Goal: Task Accomplishment & Management: Complete application form

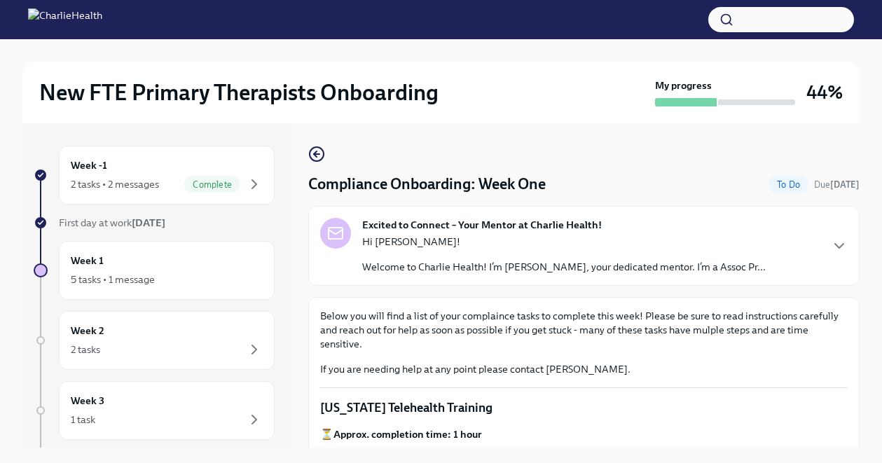
scroll to position [1849, 0]
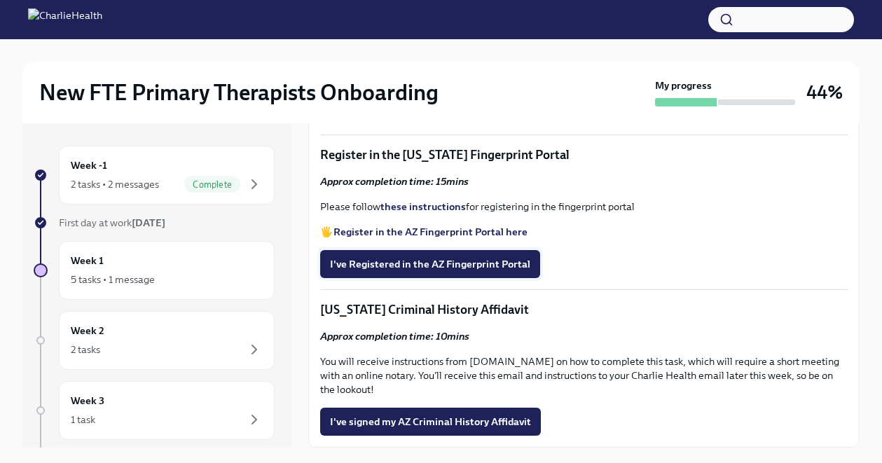
click at [469, 262] on span "I've Registered in the AZ Fingerprint Portal" at bounding box center [430, 264] width 200 height 14
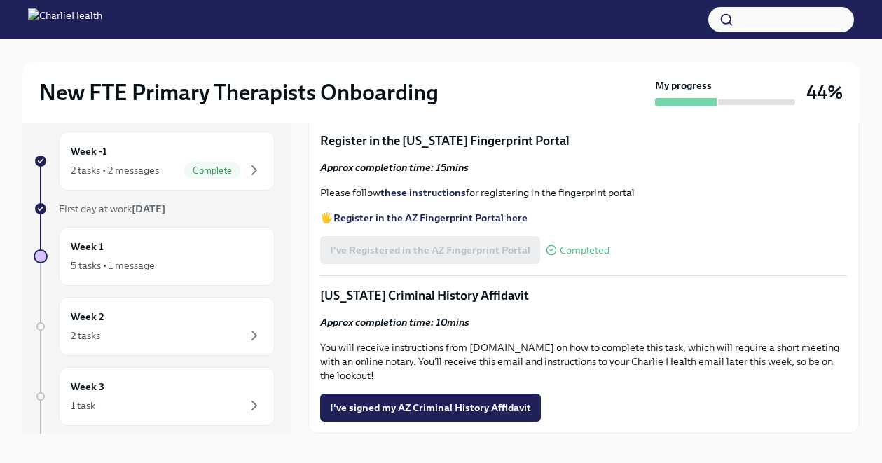
scroll to position [24, 0]
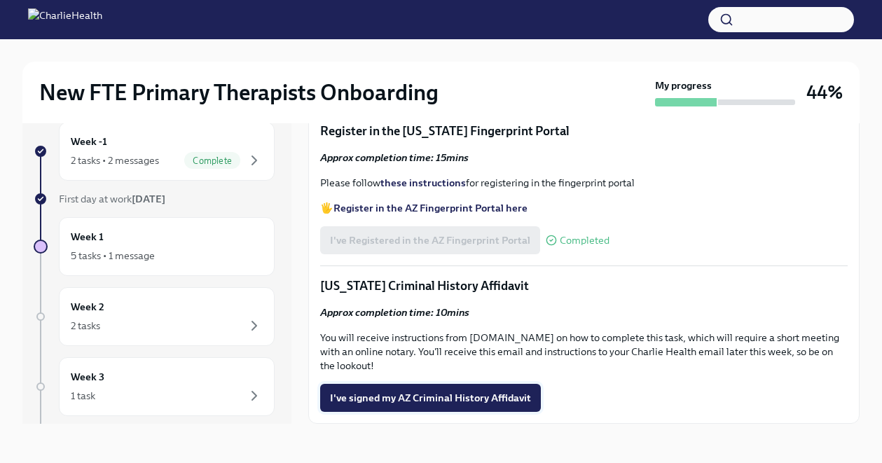
click at [403, 406] on button "I've signed my AZ Criminal History Affidavit" at bounding box center [430, 398] width 221 height 28
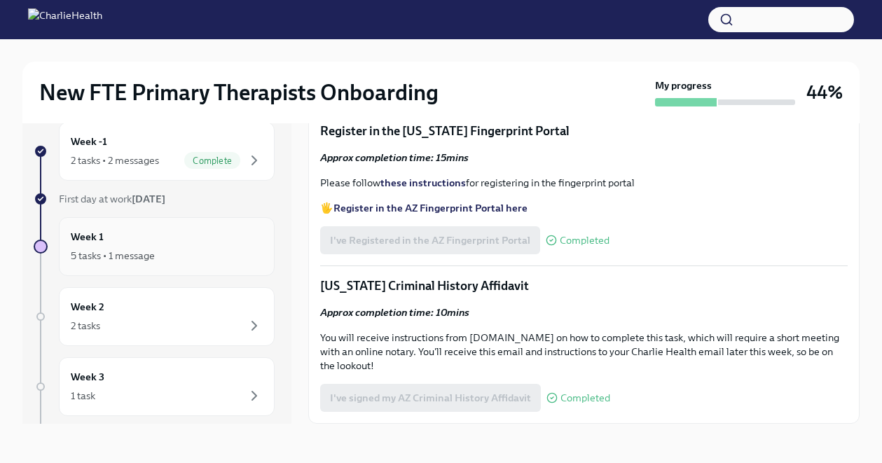
click at [191, 254] on div "5 tasks • 1 message" at bounding box center [167, 255] width 192 height 17
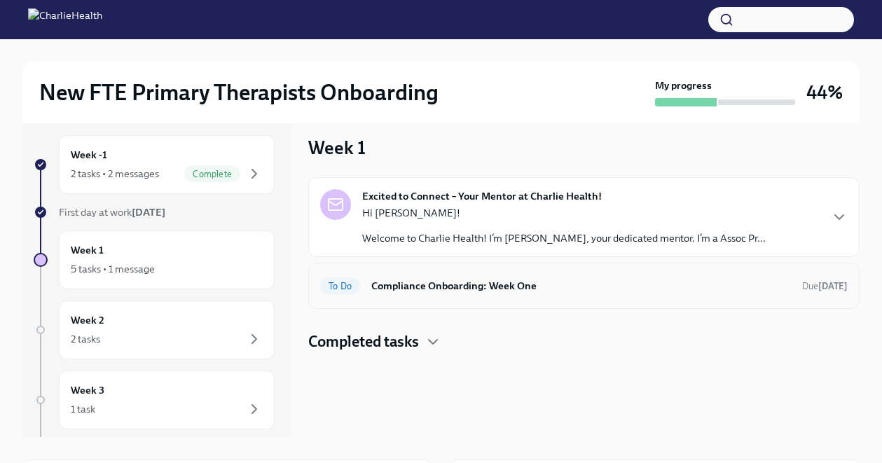
scroll to position [6, 0]
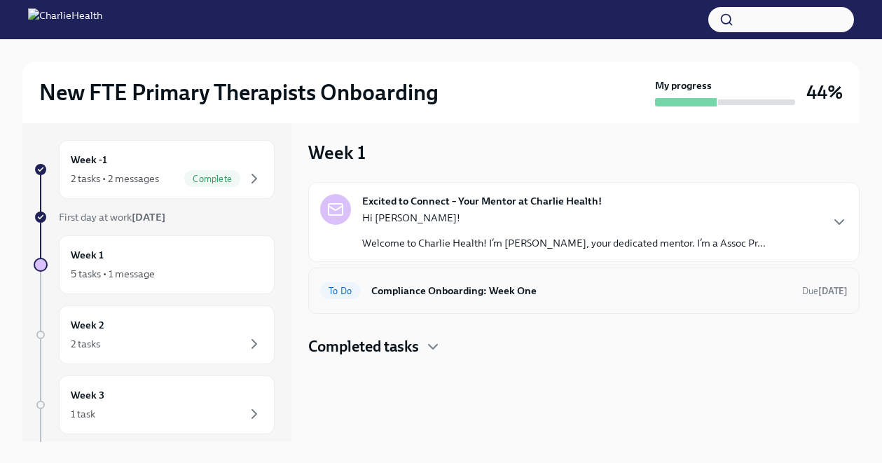
click at [418, 296] on h6 "Compliance Onboarding: Week One" at bounding box center [581, 290] width 420 height 15
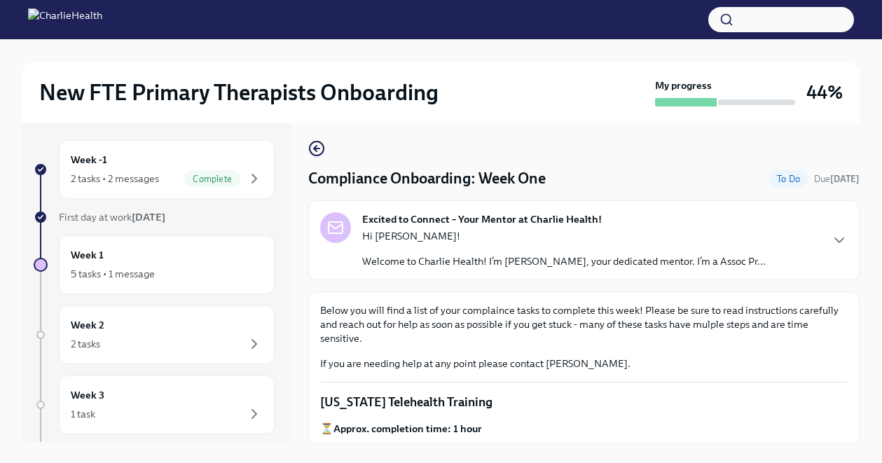
scroll to position [1, 0]
click at [314, 148] on icon "button" at bounding box center [315, 148] width 3 height 6
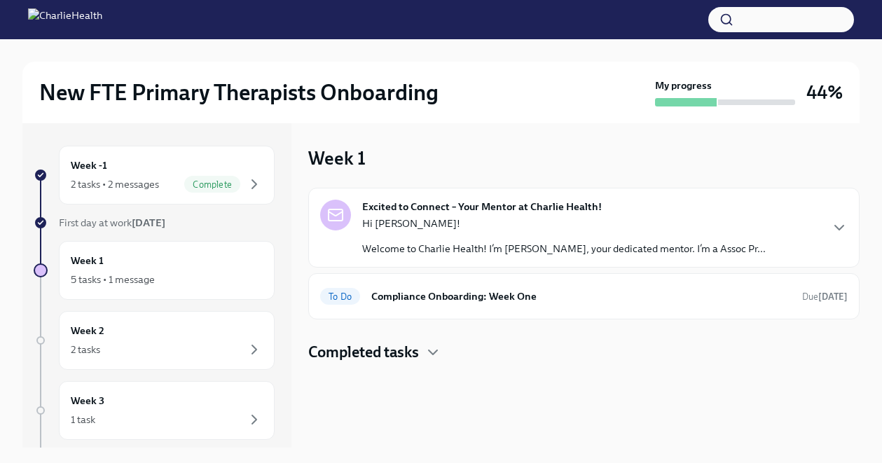
click at [425, 236] on div "Hi [PERSON_NAME]! Welcome to Charlie Health! I’m [PERSON_NAME], your dedicated …" at bounding box center [564, 235] width 404 height 39
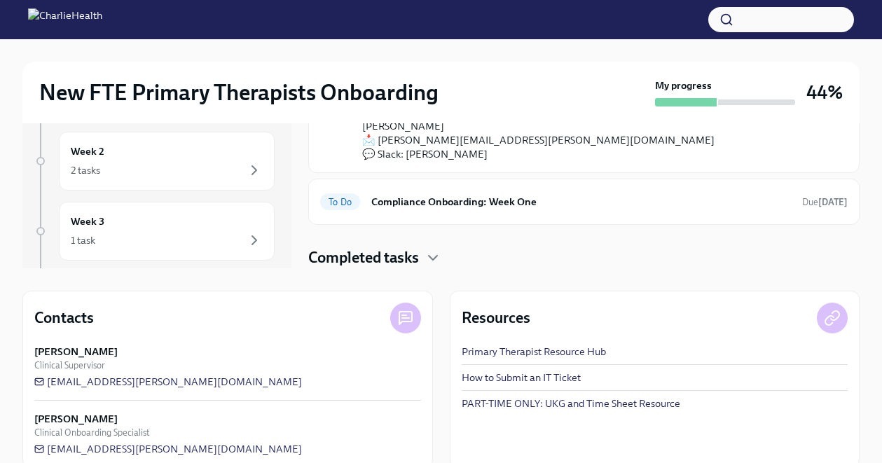
scroll to position [201, 0]
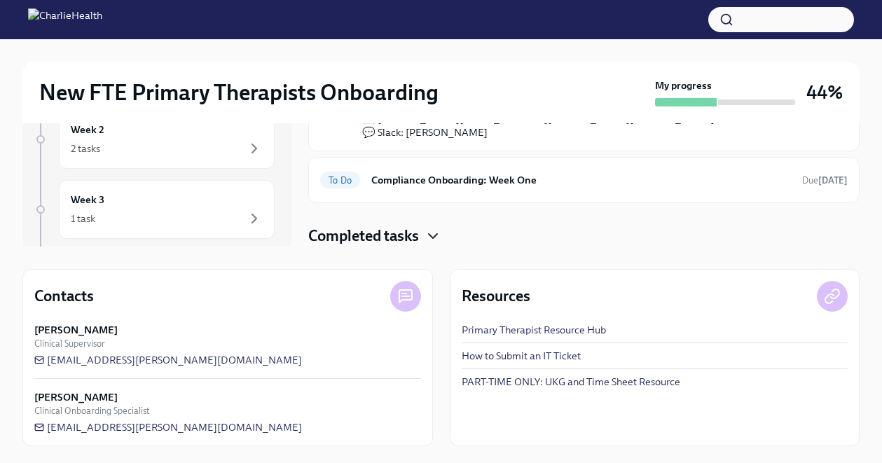
click at [427, 236] on icon "button" at bounding box center [433, 236] width 17 height 17
click at [425, 237] on div "Completed tasks" at bounding box center [583, 236] width 551 height 21
click at [446, 191] on div "To Do Compliance Onboarding: Week One Due [DATE]" at bounding box center [583, 180] width 551 height 46
click at [450, 178] on h6 "Compliance Onboarding: Week One" at bounding box center [581, 179] width 420 height 15
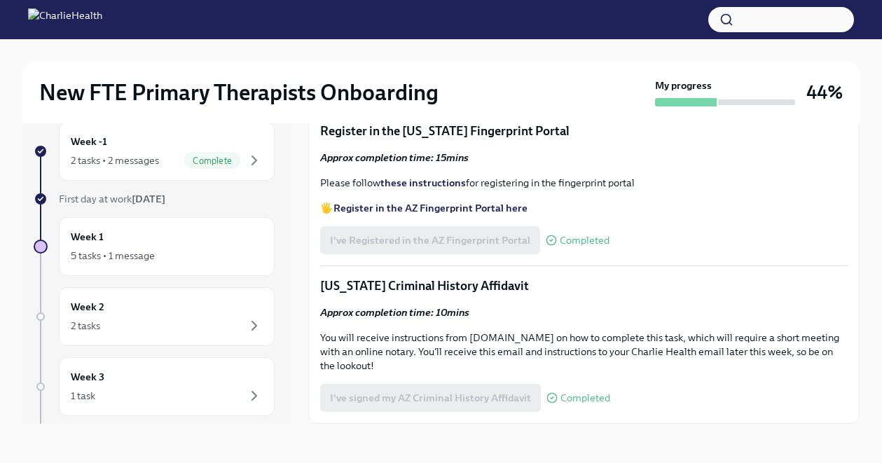
scroll to position [1674, 0]
click at [485, 99] on button "I've completed the WA Affiliated Agency Counselor Registration" at bounding box center [477, 85] width 315 height 28
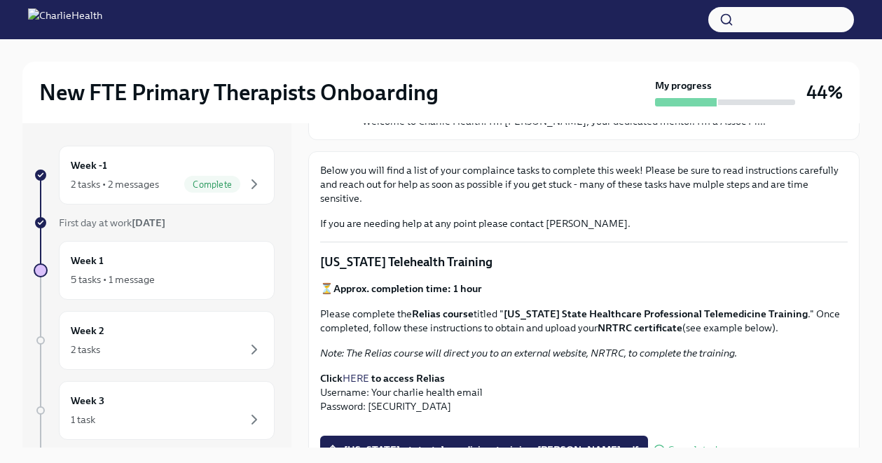
scroll to position [0, 0]
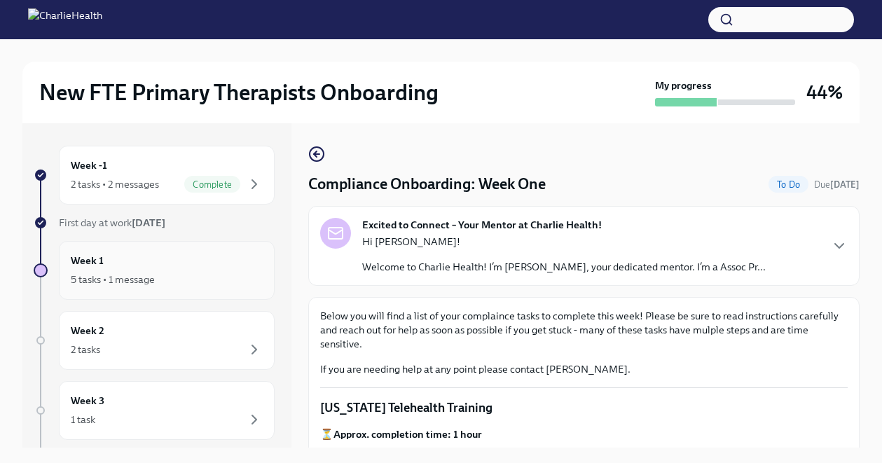
click at [219, 268] on div "Week 1 5 tasks • 1 message" at bounding box center [167, 270] width 192 height 35
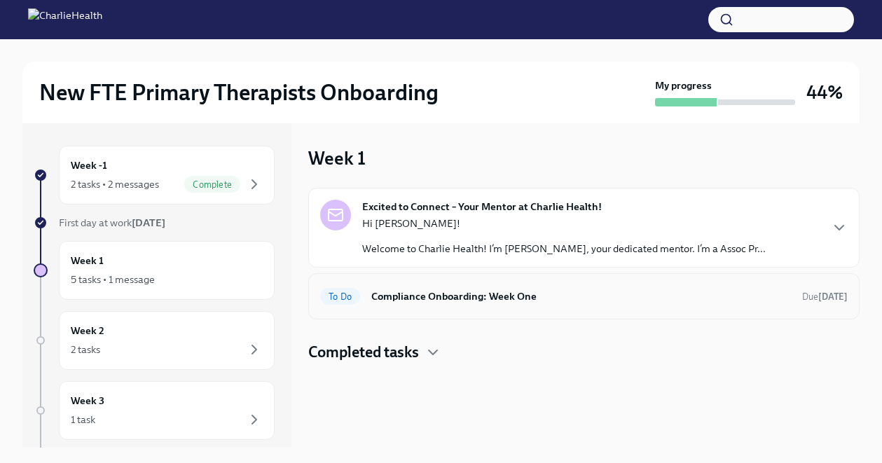
click at [541, 302] on h6 "Compliance Onboarding: Week One" at bounding box center [581, 296] width 420 height 15
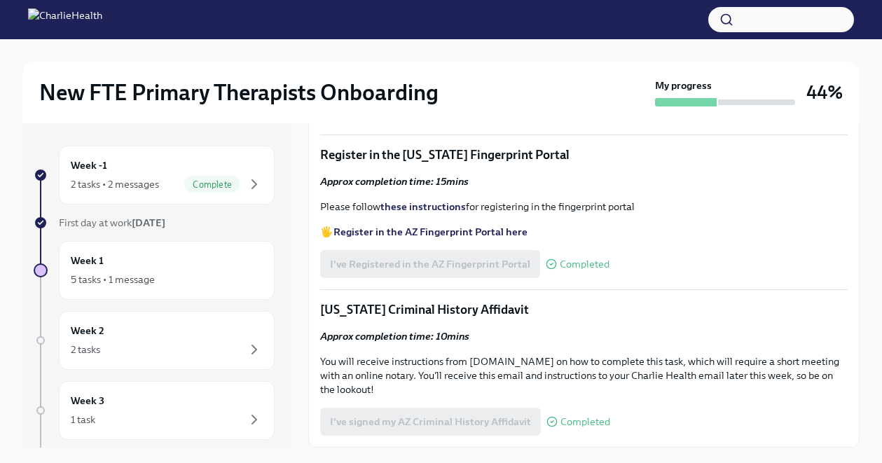
scroll to position [1849, 0]
click at [212, 273] on div "5 tasks • 1 message" at bounding box center [167, 279] width 192 height 17
